Goal: Task Accomplishment & Management: Manage account settings

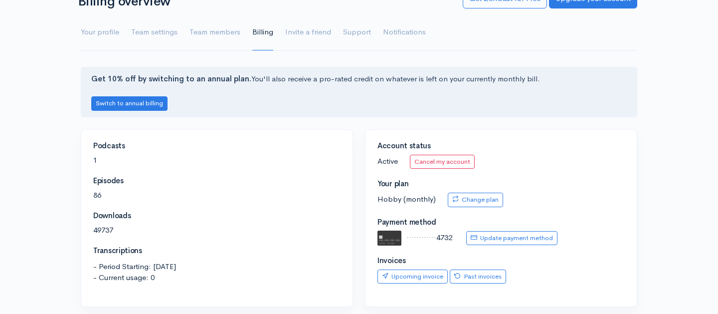
scroll to position [72, 0]
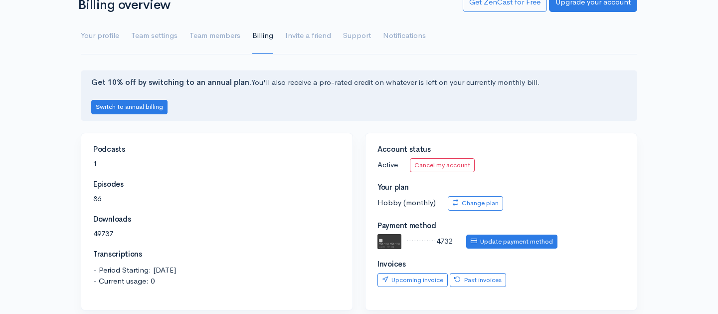
click at [507, 238] on link "Update payment method" at bounding box center [511, 241] width 91 height 14
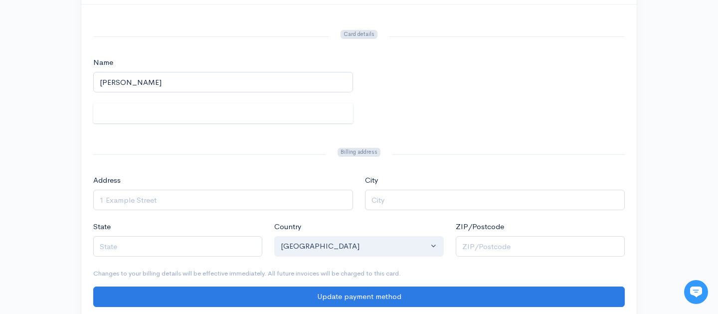
click at [147, 121] on div at bounding box center [223, 113] width 260 height 20
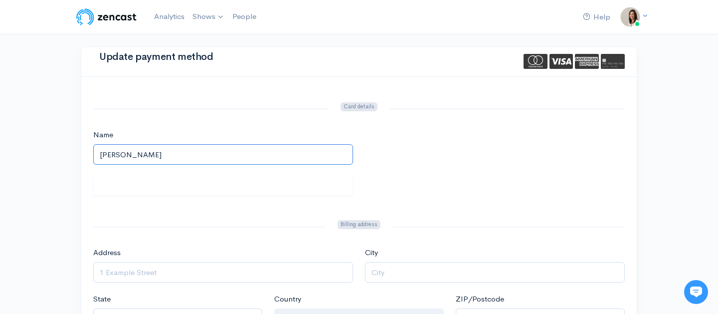
click at [125, 163] on input "Kevin pattison" at bounding box center [223, 154] width 260 height 20
click at [294, 157] on input "Kevin pattison" at bounding box center [223, 154] width 260 height 20
click at [203, 151] on input "Kevin pattison" at bounding box center [223, 154] width 260 height 20
click at [158, 153] on input "Kevin pattison" at bounding box center [223, 154] width 260 height 20
type input "Kevin Pattison"
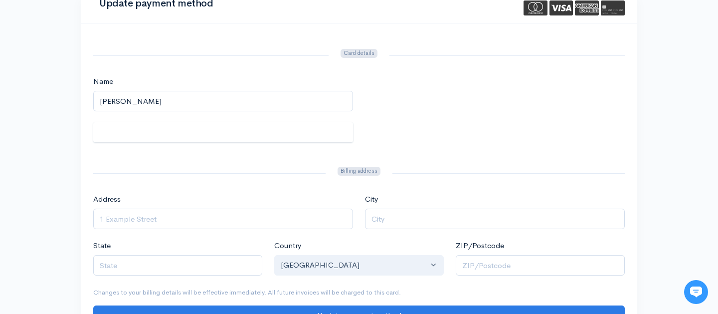
scroll to position [68, 0]
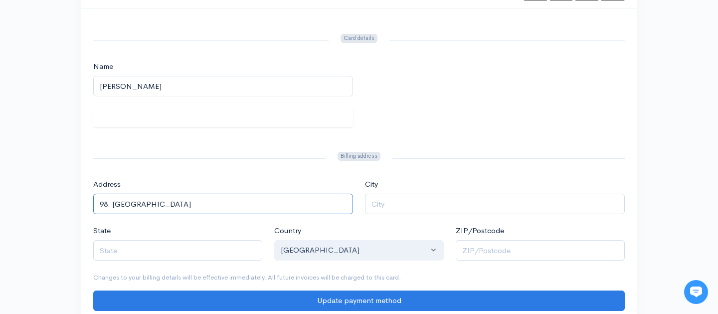
click at [112, 204] on input "98. fielding road" at bounding box center [223, 203] width 260 height 20
type input "98 fielding road"
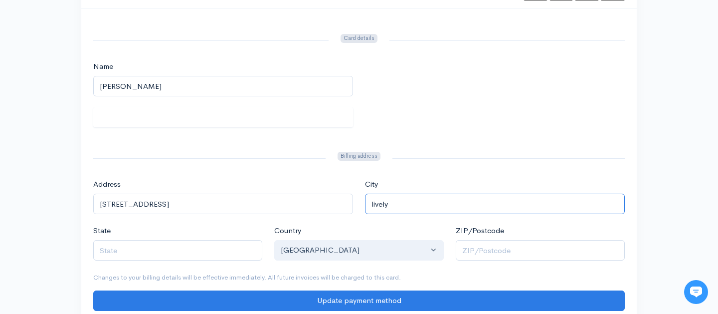
type input "lively"
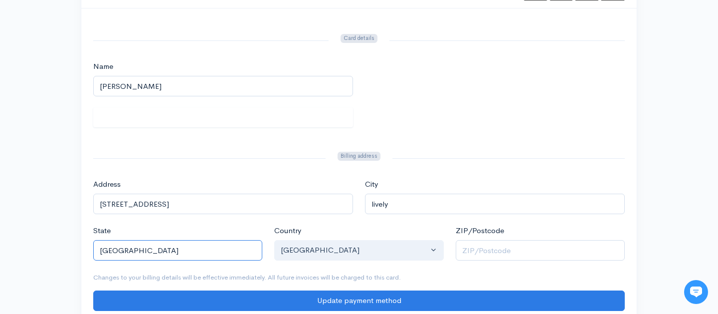
type input "ontario"
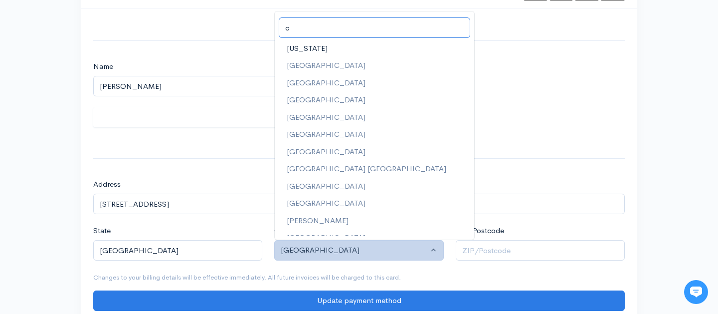
scroll to position [0, 0]
type input "c"
click at [328, 123] on link "Cameroon" at bounding box center [374, 117] width 199 height 17
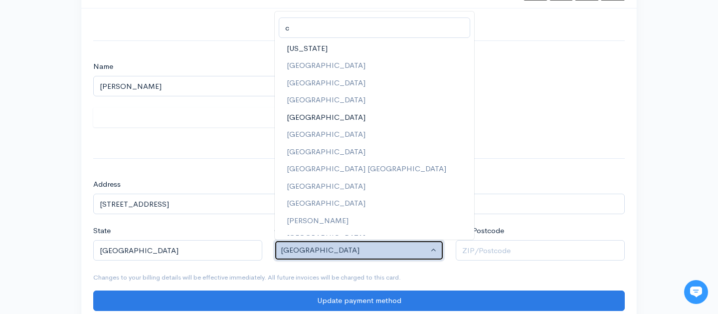
select select "CM"
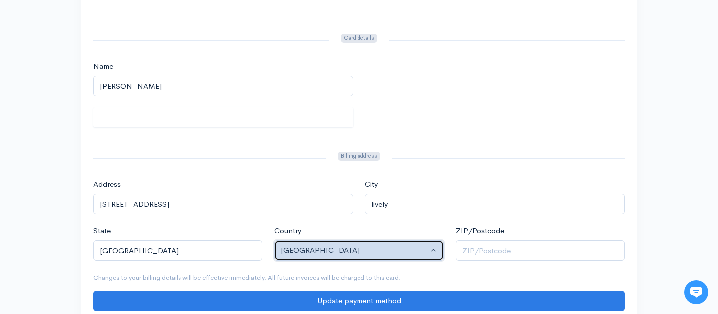
click at [332, 249] on div "Cameroon" at bounding box center [354, 249] width 147 height 11
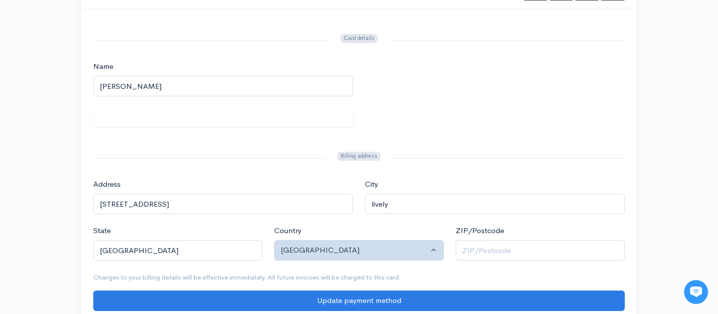
scroll to position [554, 0]
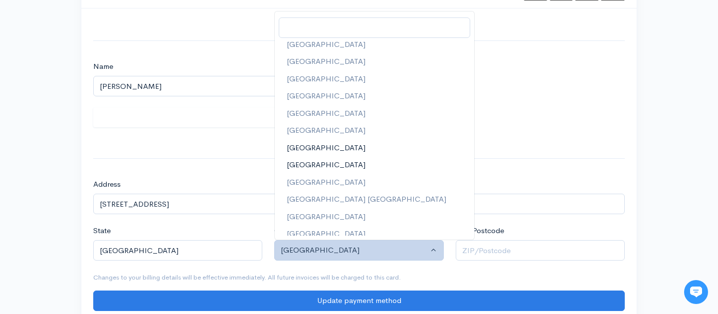
click at [313, 159] on span "Canada" at bounding box center [326, 164] width 79 height 11
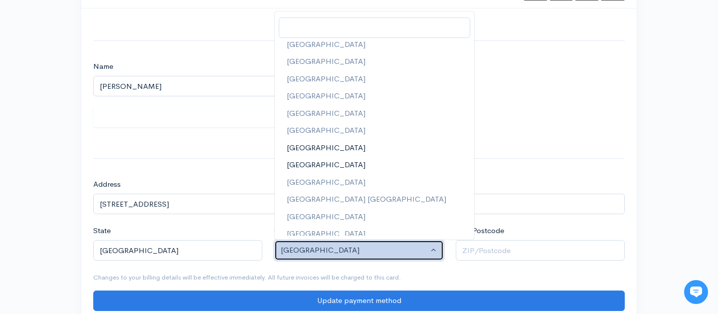
select select "CA"
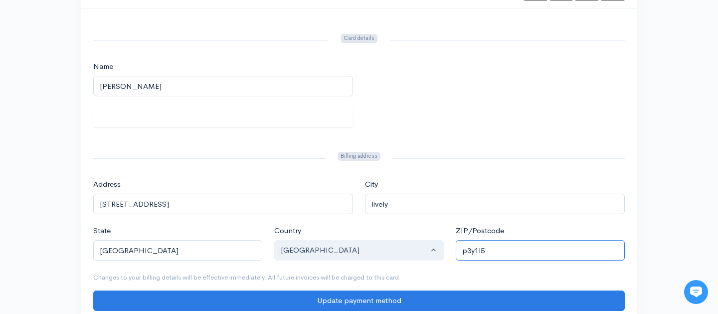
scroll to position [104, 0]
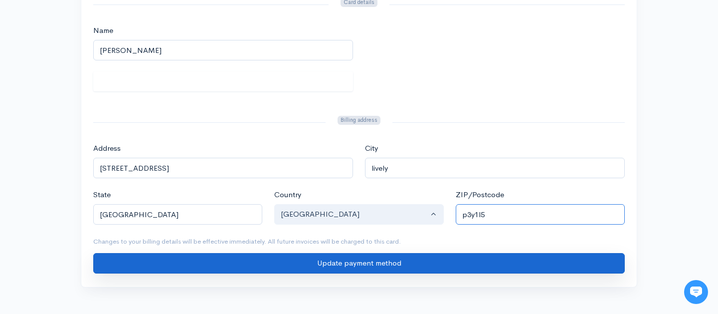
type input "p3y1l5"
click at [441, 264] on input "Update payment method" at bounding box center [358, 263] width 531 height 20
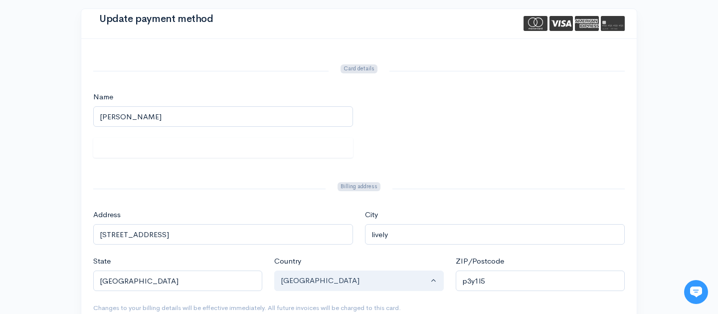
scroll to position [37, 0]
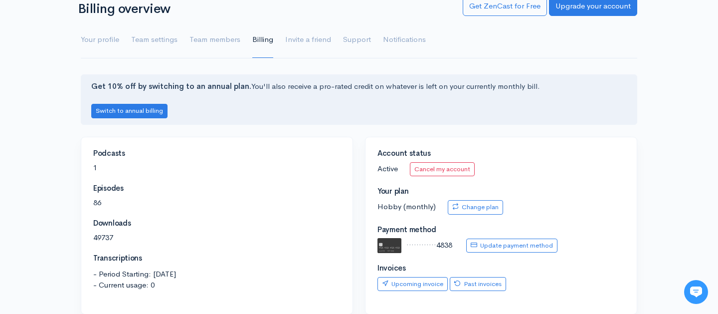
scroll to position [68, 0]
click at [485, 281] on link "Past invoices" at bounding box center [478, 284] width 56 height 14
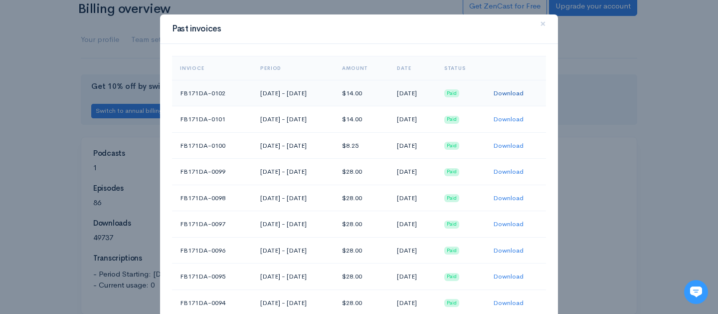
click at [510, 94] on link "Download" at bounding box center [508, 93] width 30 height 8
click at [509, 117] on link "Download" at bounding box center [508, 119] width 30 height 8
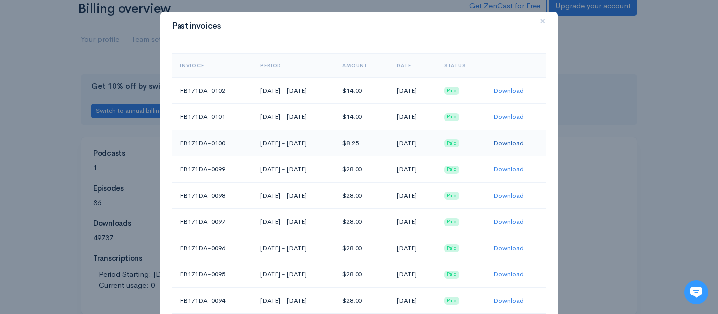
click at [513, 140] on link "Download" at bounding box center [508, 143] width 30 height 8
